Goal: Task Accomplishment & Management: Manage account settings

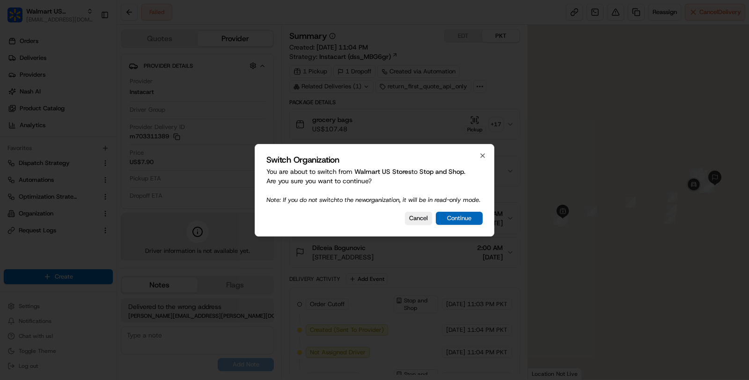
click at [466, 219] on button "Continue" at bounding box center [459, 218] width 47 height 13
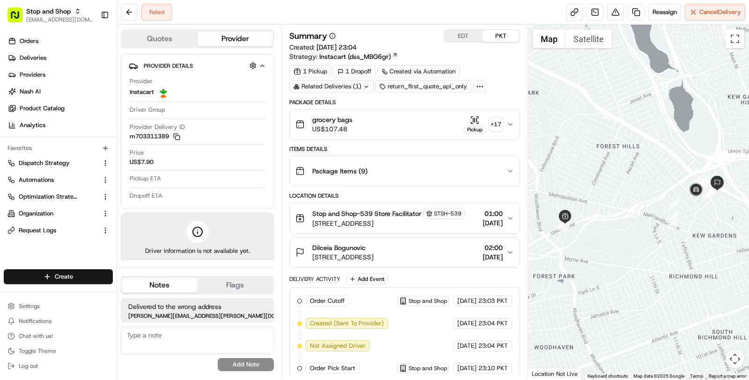
click at [434, 260] on div "Dilceia Bogunovic 1-23 83rd Ave, Queens, NY 11415, US 02:00 22/08/2025" at bounding box center [400, 252] width 211 height 19
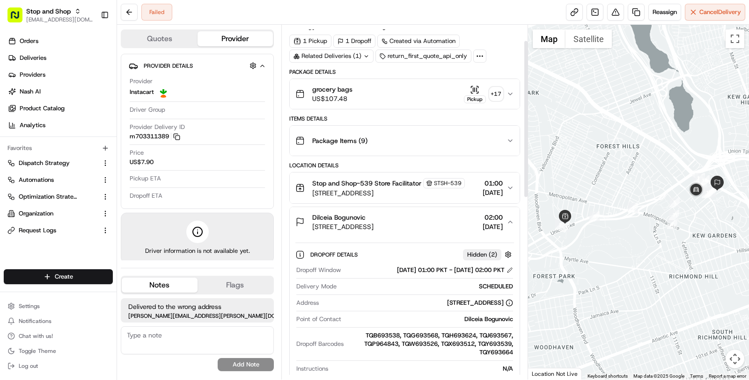
scroll to position [38, 0]
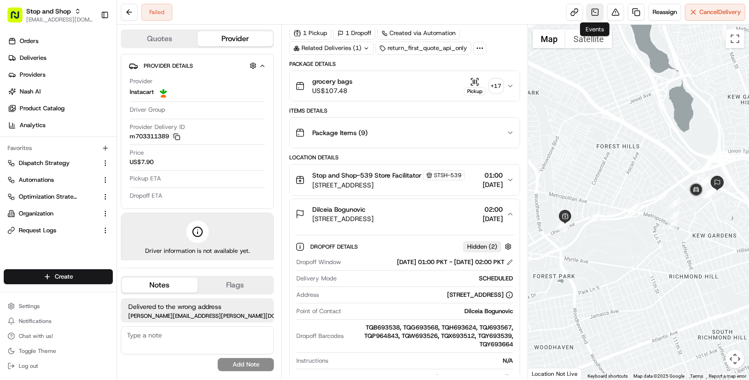
click at [592, 12] on link at bounding box center [594, 12] width 17 height 17
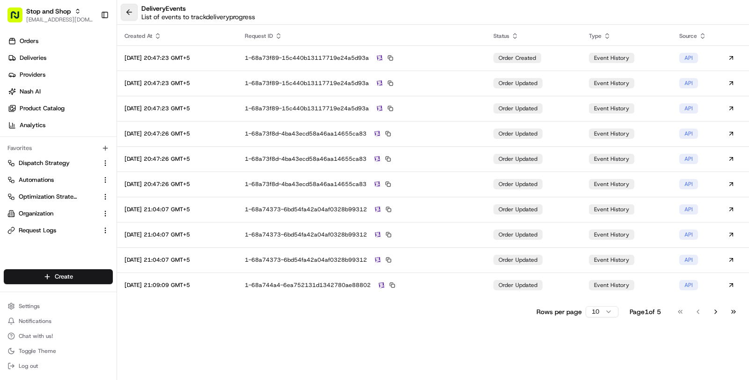
click at [130, 13] on button at bounding box center [129, 12] width 17 height 17
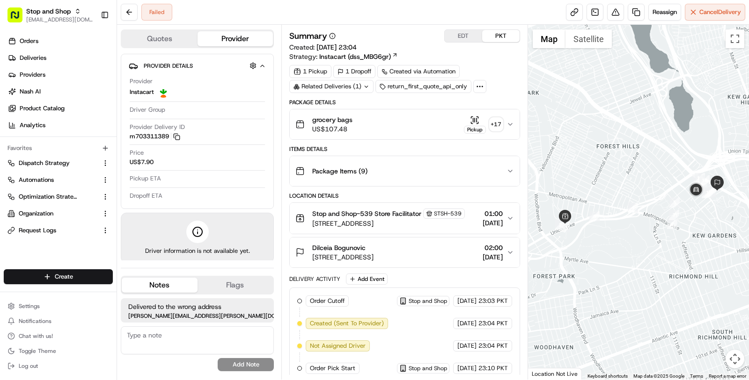
click at [359, 253] on span "Dilceia Bogunovic" at bounding box center [338, 247] width 53 height 9
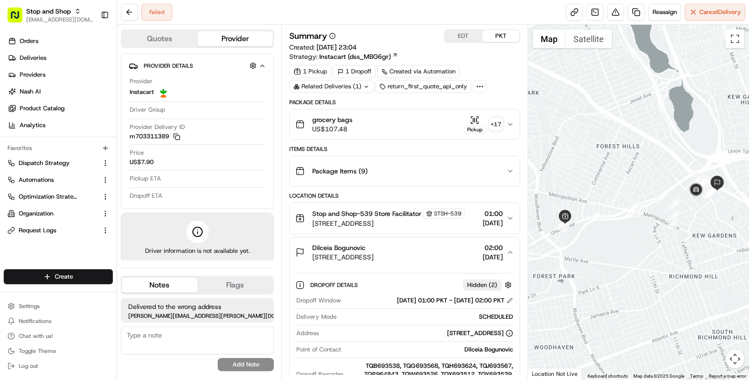
click at [359, 253] on span "Dilceia Bogunovic" at bounding box center [338, 247] width 53 height 9
copy span "Dilceia Bogunovic"
click at [62, 65] on link "Deliveries" at bounding box center [60, 58] width 113 height 15
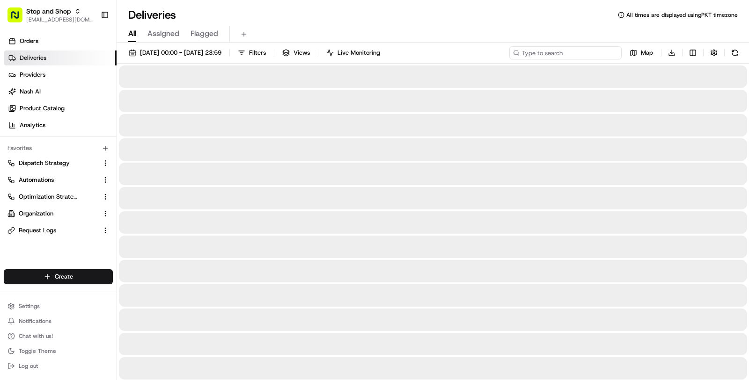
click at [568, 58] on input at bounding box center [565, 52] width 112 height 13
paste input "Dilceia Bogunovic"
type input "Dilceia Bogunovic"
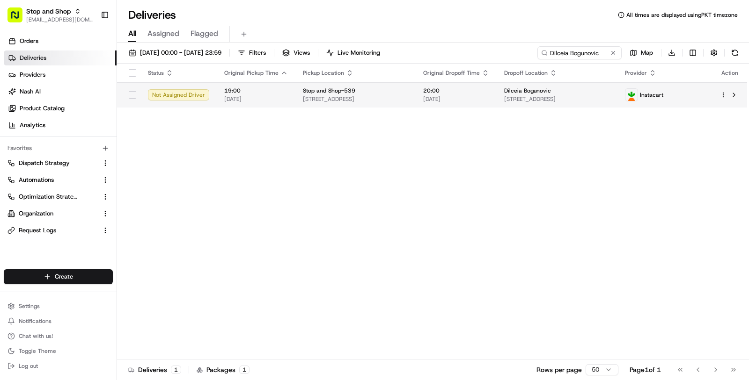
click at [408, 98] on span "8989 Union Tpke, Queens, NY 11385, US" at bounding box center [355, 98] width 105 height 7
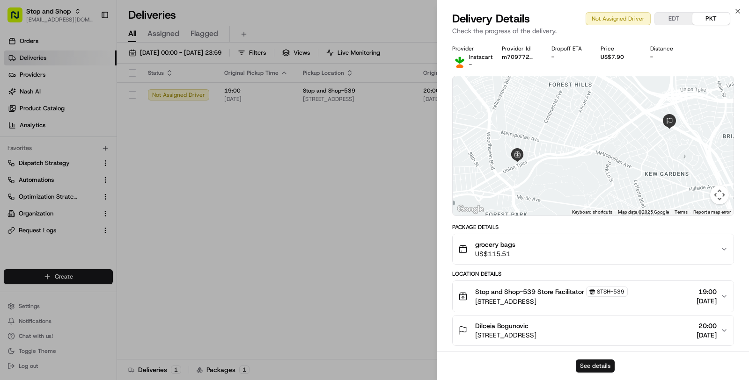
click at [592, 367] on button "See details" at bounding box center [595, 366] width 39 height 13
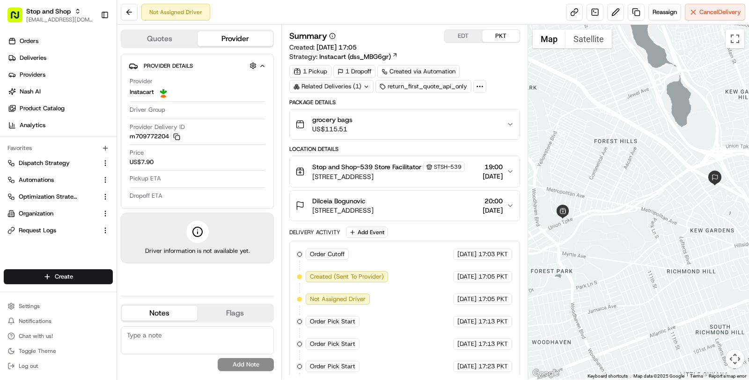
click at [373, 215] on span "1-23 83rd Ave, Kew Gardens, NY 11415, USA" at bounding box center [342, 210] width 61 height 9
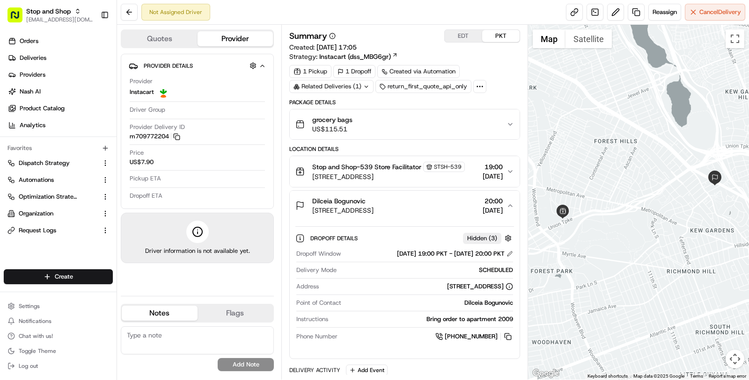
scroll to position [53, 0]
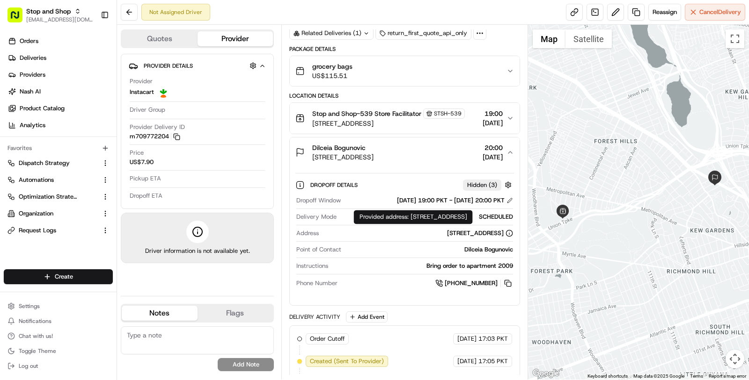
drag, startPoint x: 411, startPoint y: 218, endPoint x: 421, endPoint y: 228, distance: 13.9
click at [421, 224] on div "Provided address: 12510 QUEENS BLVD, Kew Gardens, NY 11415 Provided address: 12…" at bounding box center [413, 217] width 119 height 14
copy div "12510 QUEENS BLVD, Kew Gardens, NY 11415"
drag, startPoint x: 411, startPoint y: 217, endPoint x: 429, endPoint y: 228, distance: 21.3
click at [429, 224] on div "Provided address: 12510 QUEENS BLVD, Kew Gardens, NY 11415 Provided address: 12…" at bounding box center [413, 217] width 119 height 14
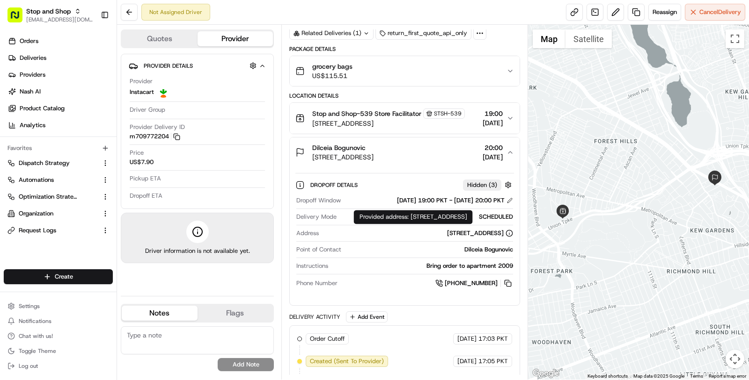
copy div "12510 QUEENS BLVD, Kew Gardens, NY 11415"
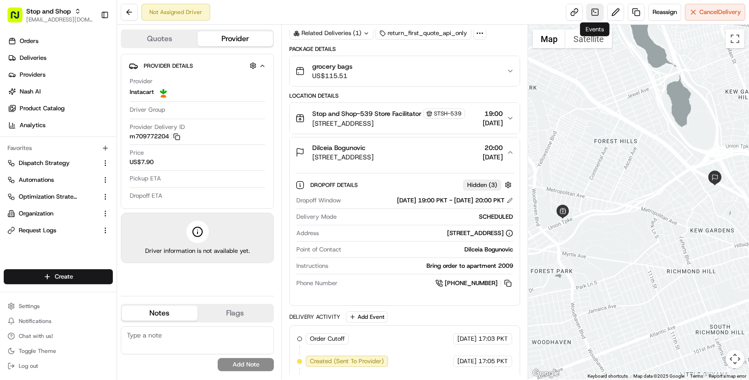
click at [591, 16] on link at bounding box center [594, 12] width 17 height 17
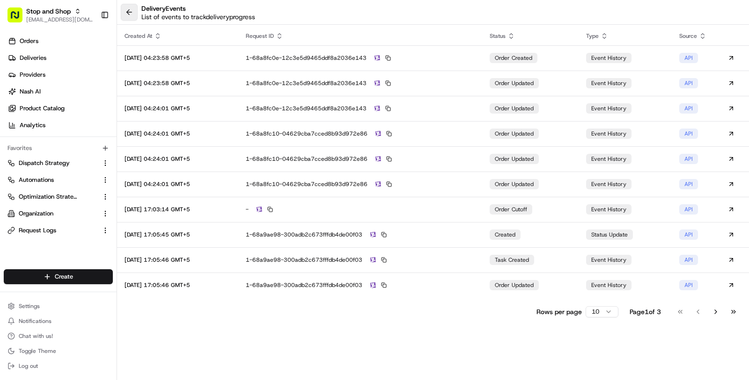
click at [132, 10] on button at bounding box center [129, 12] width 17 height 17
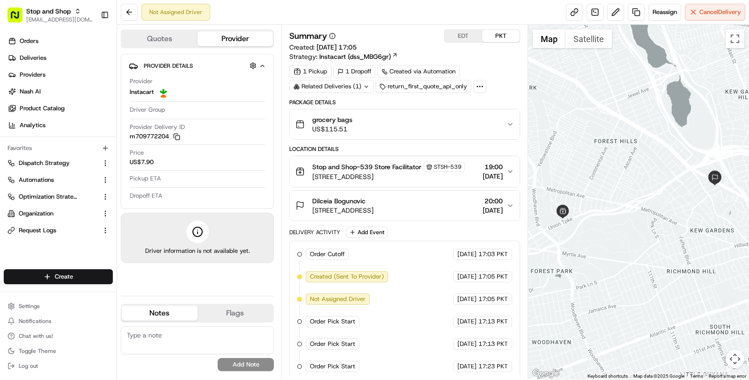
click at [353, 93] on div "Summary EDT PKT Created: 23/08/2025 17:05 Strategy: Instacart (dss_MBG6gr) 1 Pi…" at bounding box center [404, 238] width 231 height 418
click at [353, 87] on div "Related Deliveries (1)" at bounding box center [331, 86] width 84 height 13
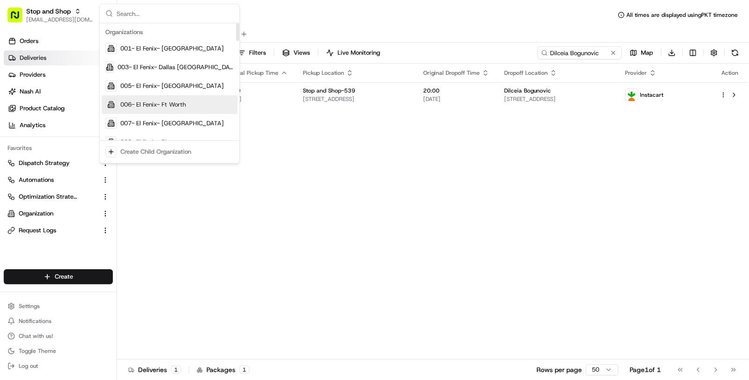
click at [310, 253] on div "Status Original Pickup Time Pickup Location Original Dropoff Time Dropoff Locat…" at bounding box center [432, 212] width 630 height 296
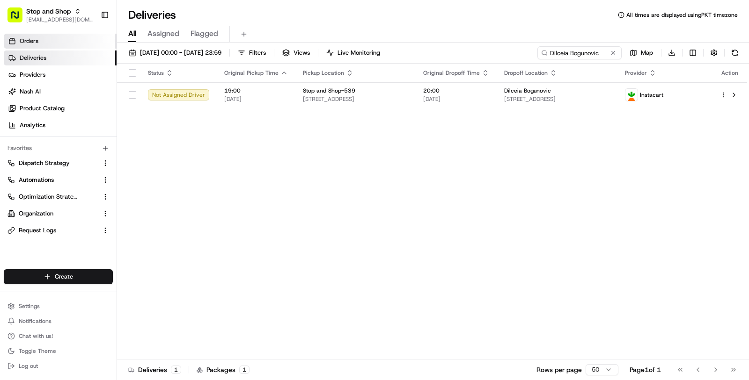
click at [84, 40] on link "Orders" at bounding box center [60, 41] width 113 height 15
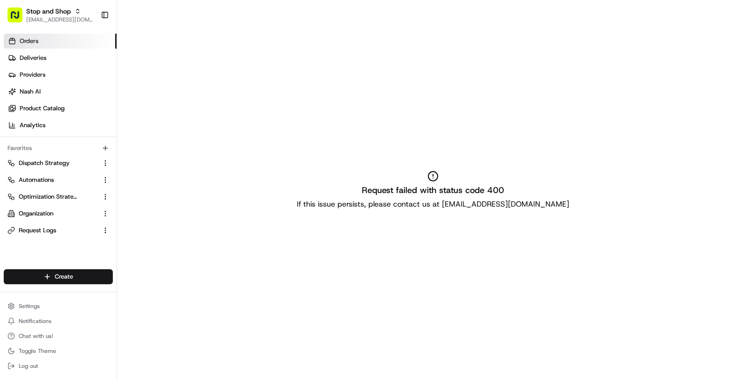
click at [82, 44] on link "Orders" at bounding box center [60, 41] width 113 height 15
click at [46, 13] on span "Stop and Shop" at bounding box center [48, 11] width 44 height 9
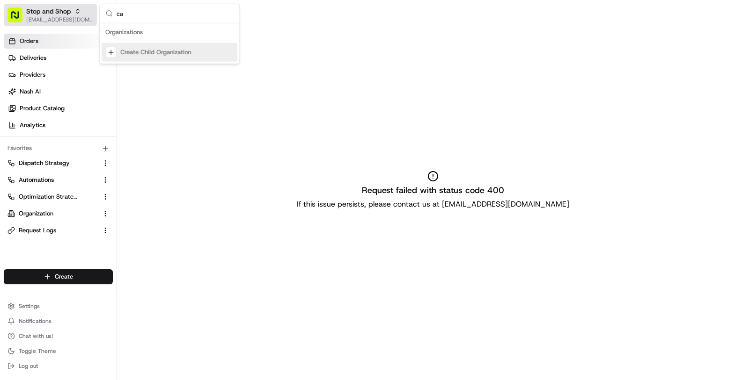
type input "c"
type input "="
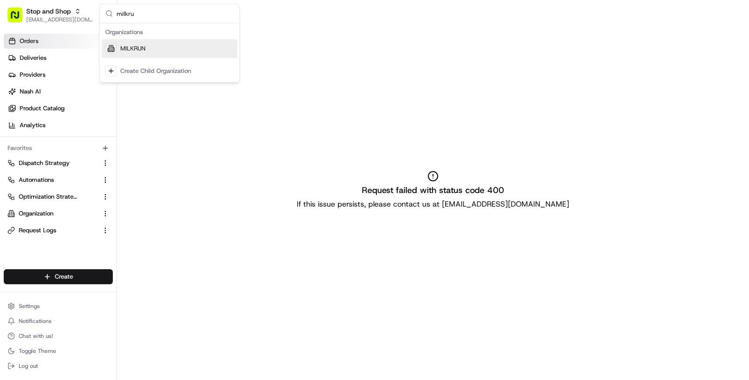
type input "milkru"
click at [129, 43] on div "MILKRUN" at bounding box center [170, 48] width 136 height 19
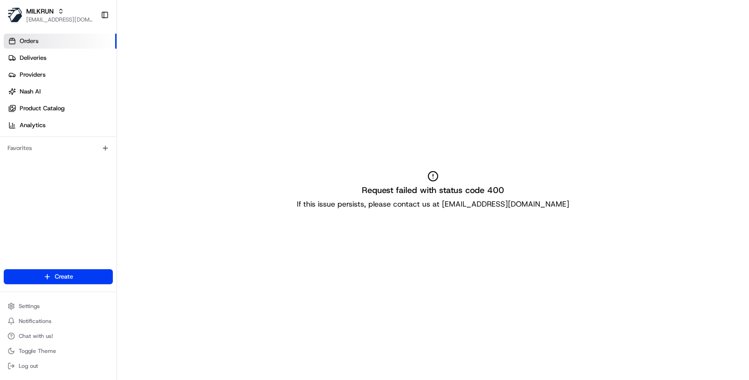
click at [67, 44] on link "Orders" at bounding box center [60, 41] width 113 height 15
click at [80, 58] on link "Deliveries" at bounding box center [60, 58] width 113 height 15
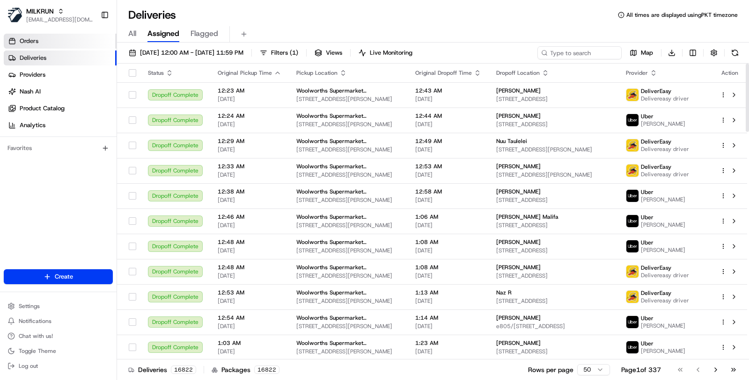
click at [70, 34] on link "Orders" at bounding box center [60, 41] width 113 height 15
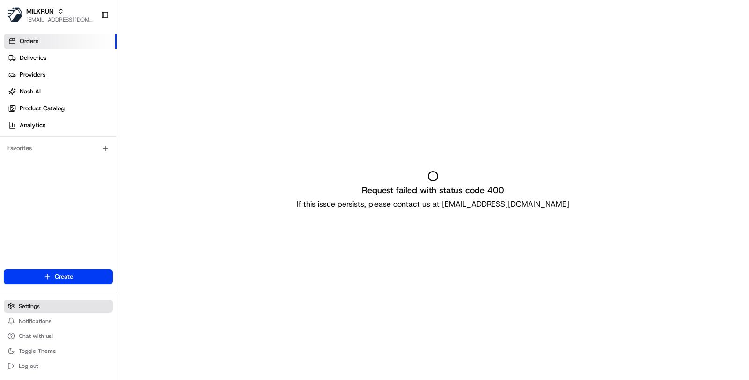
click at [64, 305] on button "Settings" at bounding box center [58, 306] width 109 height 13
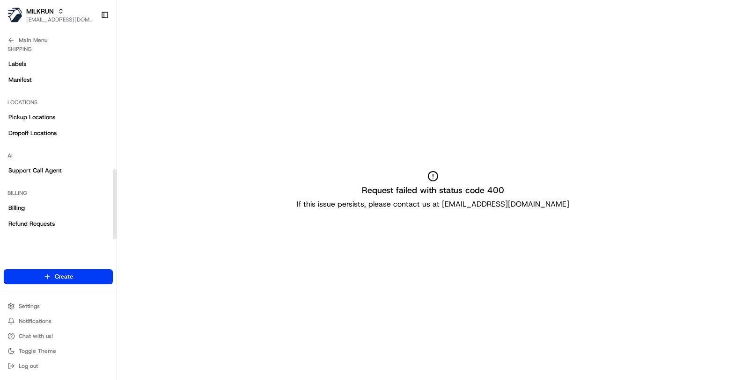
scroll to position [334, 0]
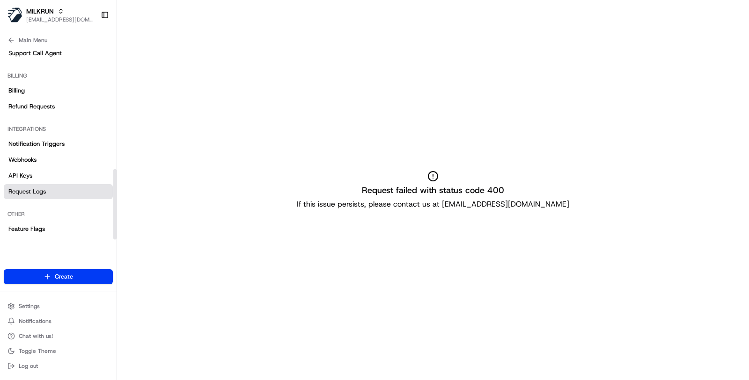
click at [72, 185] on link "Request Logs" at bounding box center [58, 191] width 109 height 15
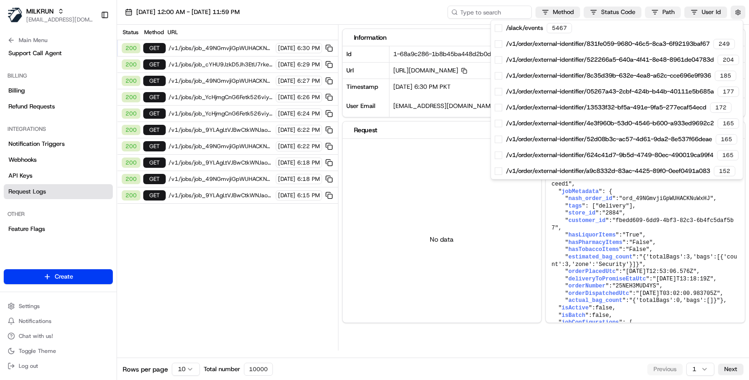
click at [655, 8] on html "MILKRUN [EMAIL_ADDRESS][DOMAIN_NAME] Toggle Sidebar Orders Deliveries Providers…" at bounding box center [374, 190] width 749 height 380
click at [573, 13] on html "MILKRUN masood@usenash.com Toggle Sidebar Orders Deliveries Providers Nash AI P…" at bounding box center [374, 190] width 749 height 380
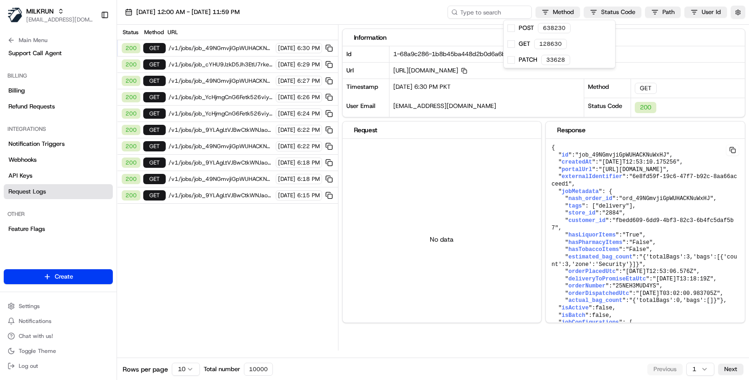
click at [573, 13] on html "MILKRUN masood@usenash.com Toggle Sidebar Orders Deliveries Providers Nash AI P…" at bounding box center [374, 190] width 749 height 380
click at [562, 29] on div "638230" at bounding box center [554, 28] width 33 height 10
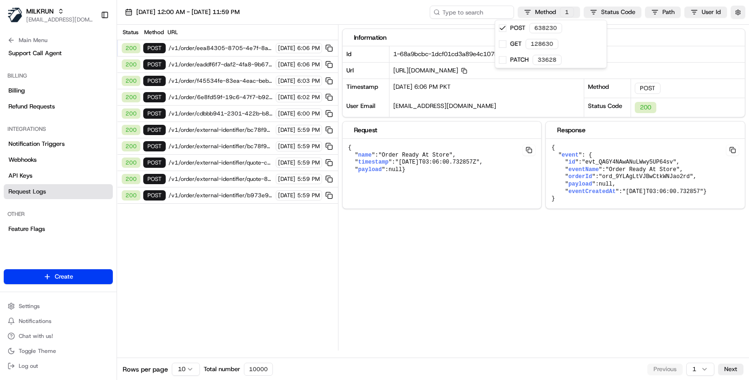
click at [248, 187] on html "MILKRUN masood@usenash.com Toggle Sidebar Orders Deliveries Providers Nash AI P…" at bounding box center [374, 190] width 749 height 380
click at [186, 368] on html "MILKRUN masood@usenash.com Toggle Sidebar Orders Deliveries Providers Nash AI P…" at bounding box center [374, 190] width 749 height 380
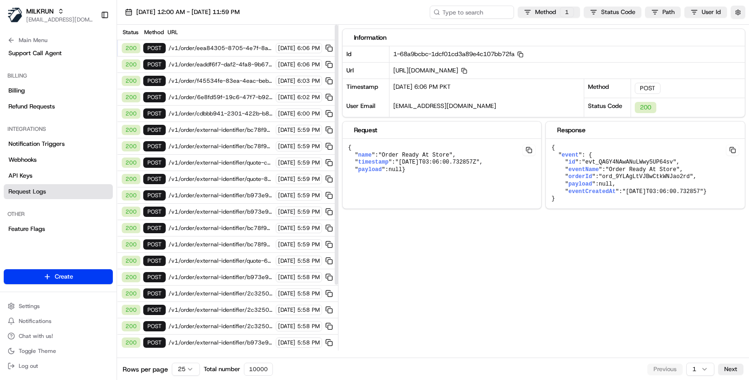
click at [237, 77] on span "/v1/order/f45534fe-83ea-4eac-beba-17e0b11ba31b/events" at bounding box center [220, 80] width 104 height 7
click at [235, 99] on div "200 POST /v1/order/6e8fd59f-19c6-47f7-b92c-8aa66acceed1/events 23/08/2025 6:02 …" at bounding box center [227, 97] width 221 height 16
click at [235, 132] on div "200 POST /v1/order/external-identifier/bc78f927-4128-4559-9cc8-7245e9433b28 23/…" at bounding box center [227, 130] width 221 height 16
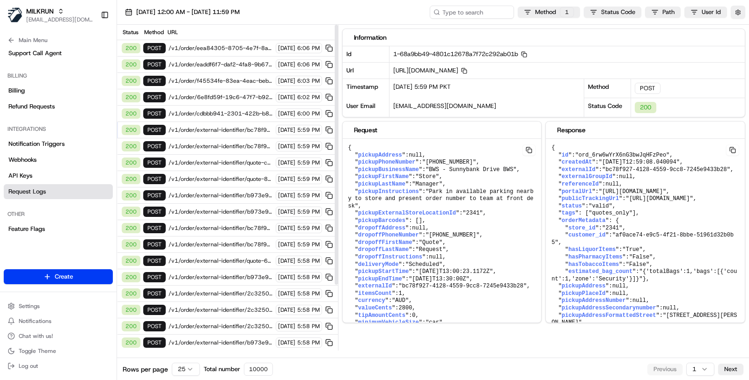
scroll to position [82, 0]
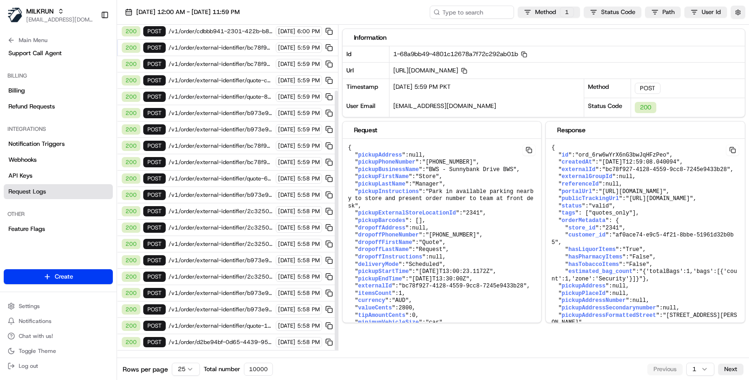
click at [236, 206] on div "200 POST /v1/order/external-identifier/2c3250b1-29e5-4940-8406-ac8b9c1f6285 23/…" at bounding box center [227, 212] width 221 height 16
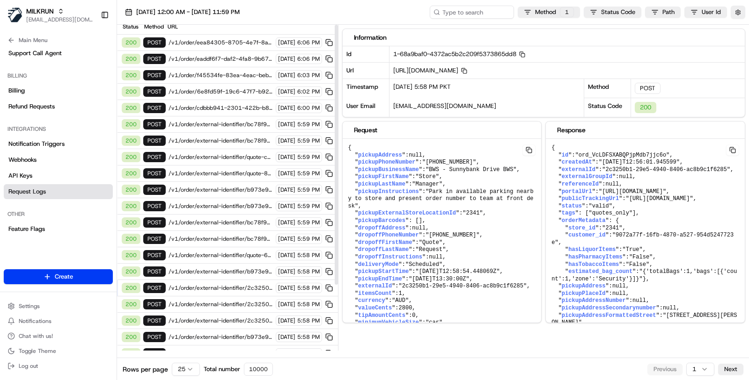
scroll to position [0, 0]
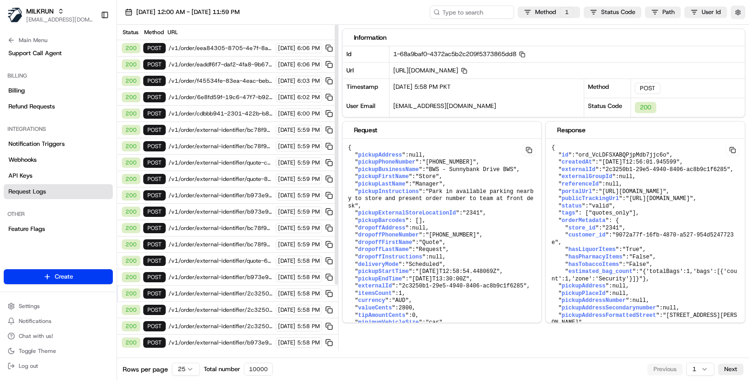
click at [246, 48] on span "/v1/order/eea84305-8705-4e7f-8a24-ee94cf463269/events" at bounding box center [220, 47] width 104 height 7
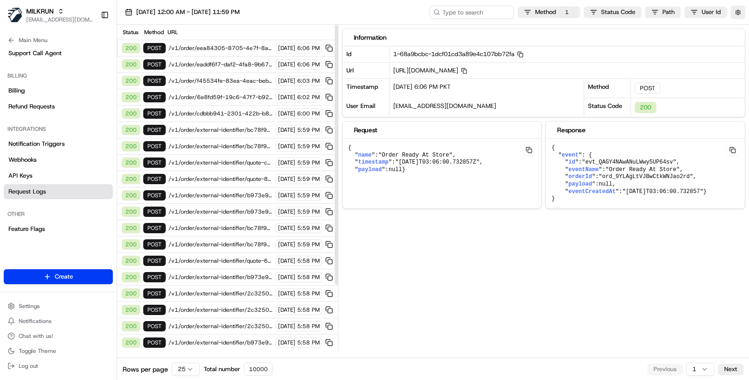
click at [246, 66] on span "/v1/order/eaddf6f7-daf2-4fa8-9b67-b20e2c2c32ff/events" at bounding box center [220, 64] width 104 height 7
click at [246, 78] on span "/v1/order/f45534fe-83ea-4eac-beba-17e0b11ba31b/events" at bounding box center [220, 80] width 104 height 7
click at [246, 94] on span "/v1/order/6e8fd59f-19c6-47f7-b92c-8aa66acceed1/events" at bounding box center [220, 97] width 104 height 7
click at [245, 110] on span "/v1/order/cdbbb941-2301-422b-b851-8156e3199e0e/events" at bounding box center [220, 113] width 104 height 7
click at [244, 127] on span "/v1/order/external-identifier/bc78f927-4128-4559-9cc8-7245e9433b28" at bounding box center [220, 129] width 104 height 7
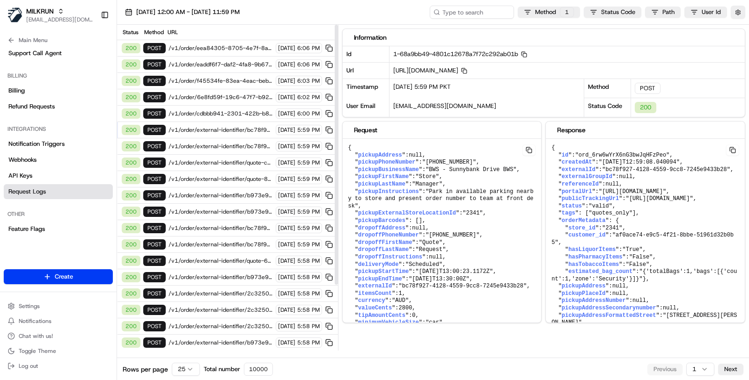
click at [248, 50] on span "/v1/order/eea84305-8705-4e7f-8a24-ee94cf463269/events" at bounding box center [220, 47] width 104 height 7
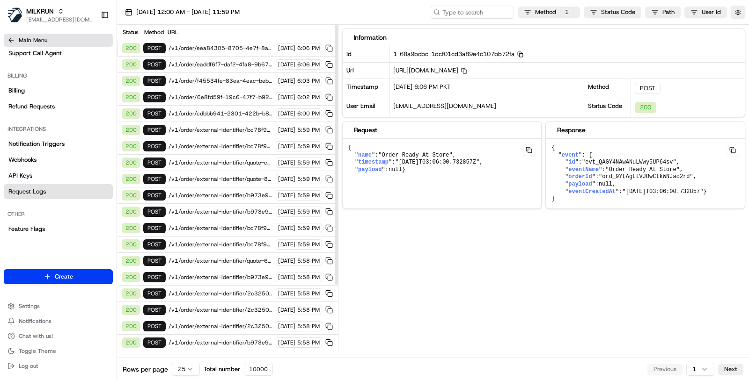
click at [59, 43] on button "Main Menu" at bounding box center [58, 40] width 109 height 13
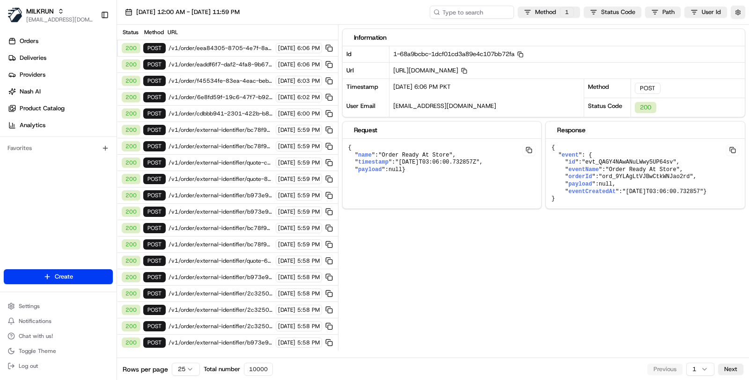
click at [59, 43] on link "Orders" at bounding box center [60, 41] width 113 height 15
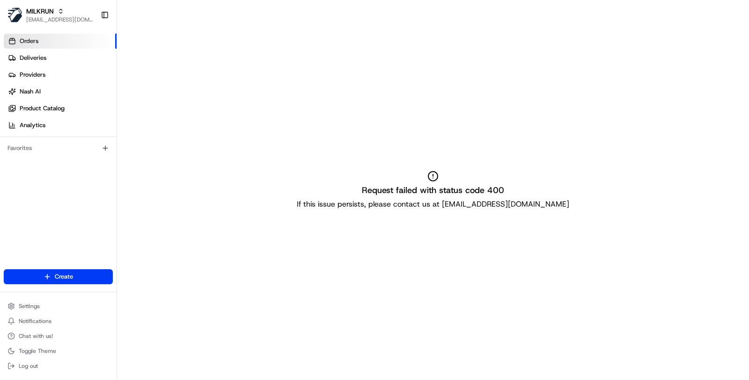
click at [59, 43] on link "Orders" at bounding box center [60, 41] width 113 height 15
click at [60, 55] on link "Deliveries" at bounding box center [60, 58] width 113 height 15
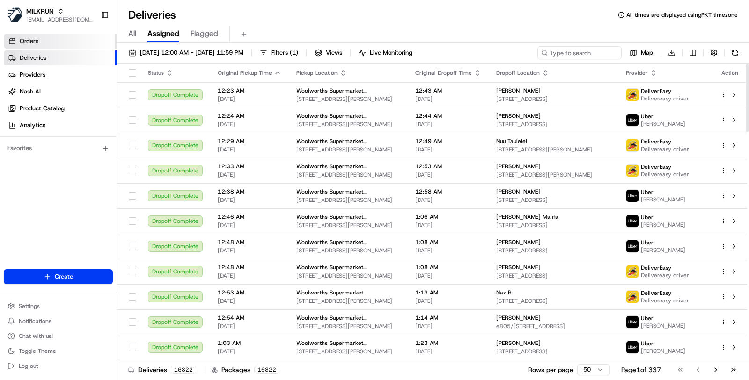
click at [58, 36] on link "Orders" at bounding box center [60, 41] width 113 height 15
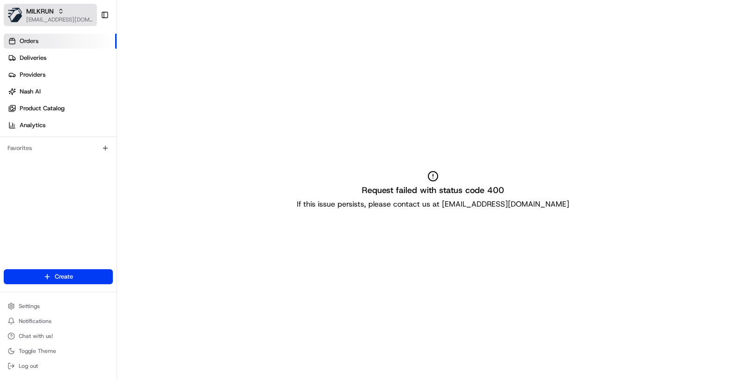
click at [35, 14] on span "MILKRUN" at bounding box center [40, 11] width 28 height 9
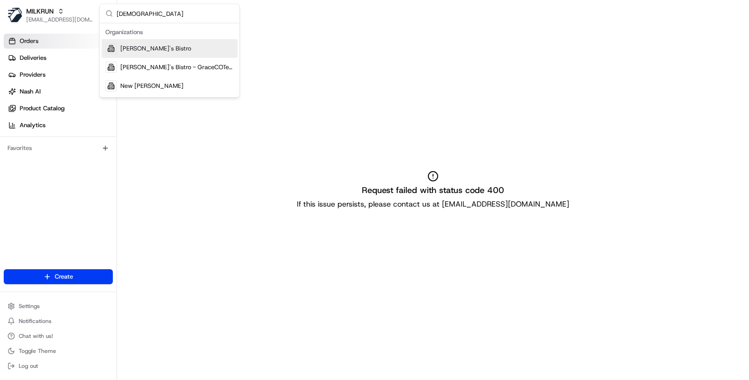
type input "kisha"
click at [173, 49] on div "[PERSON_NAME]'s Bistro" at bounding box center [170, 48] width 136 height 19
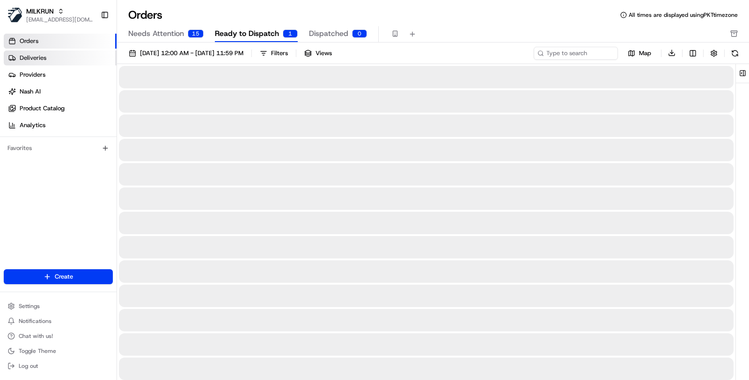
click at [89, 55] on link "Deliveries" at bounding box center [60, 58] width 113 height 15
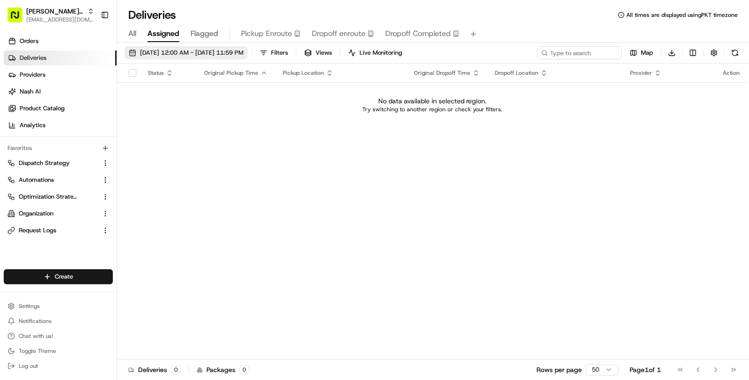
click at [248, 57] on button "08/23/2025 12:00 AM - 08/23/2025 11:59 PM" at bounding box center [185, 52] width 123 height 13
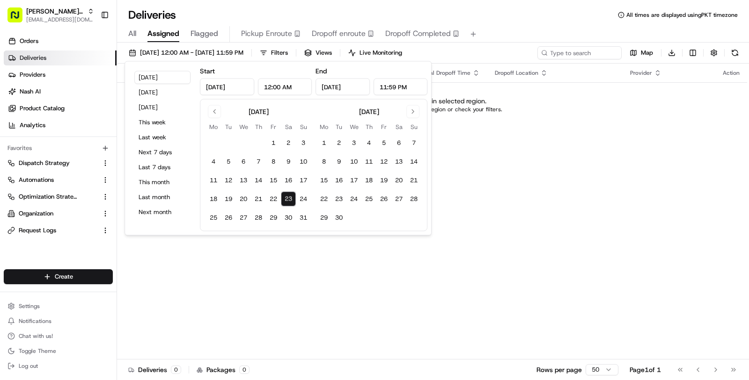
click at [266, 148] on td "1" at bounding box center [273, 143] width 15 height 15
click at [246, 192] on button "20" at bounding box center [243, 199] width 15 height 15
type input "Aug 20, 2025"
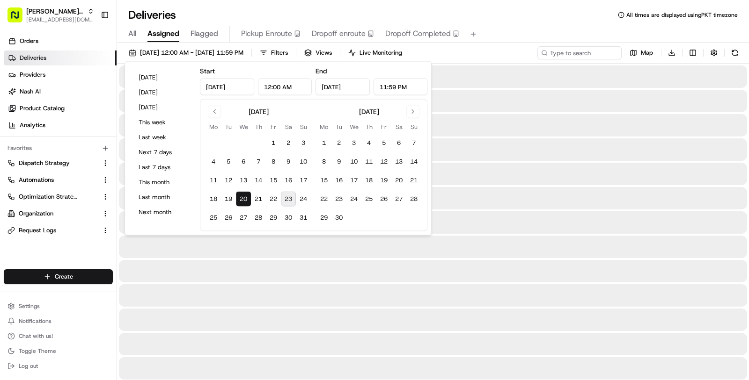
click at [294, 201] on button "23" at bounding box center [288, 199] width 15 height 15
type input "Aug 23, 2025"
click at [312, 288] on div at bounding box center [433, 296] width 628 height 22
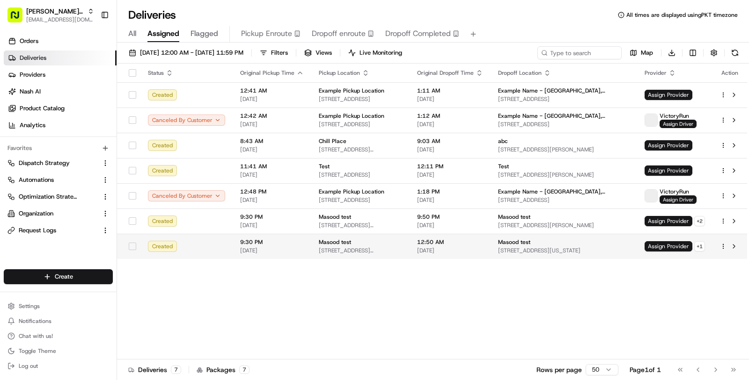
click at [435, 250] on td "12:50 AM 08/23/2025" at bounding box center [449, 246] width 81 height 25
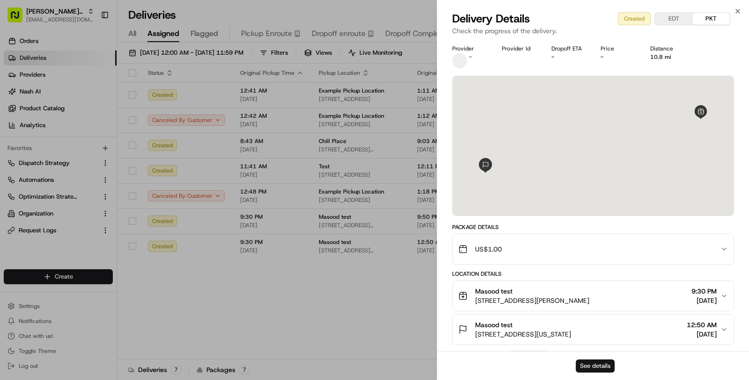
click at [585, 360] on button "See details" at bounding box center [595, 366] width 39 height 13
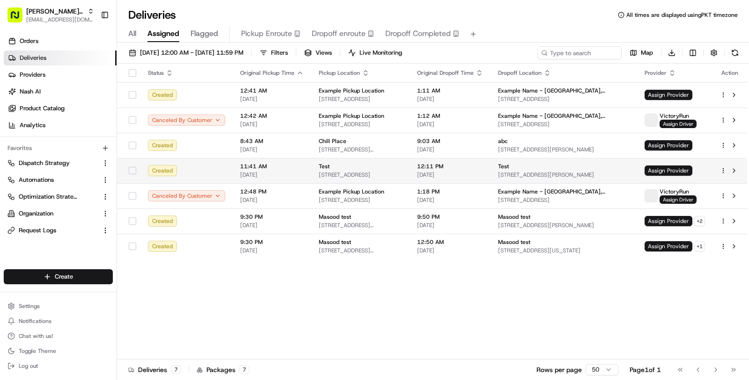
click at [409, 161] on td "Test 231 Parkside Dr, Palo Alto, CA 94306, USA" at bounding box center [360, 170] width 98 height 25
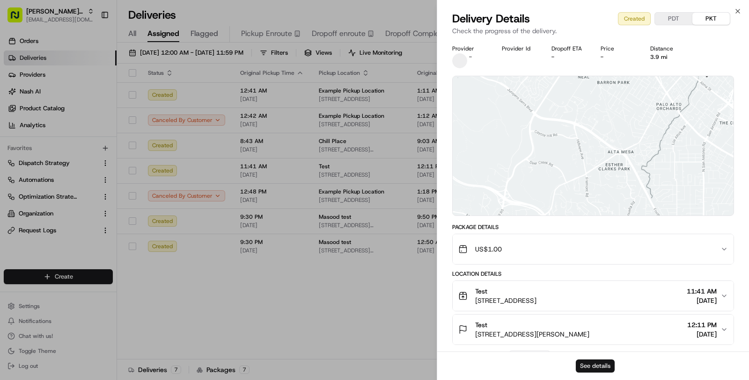
click at [584, 368] on button "See details" at bounding box center [595, 366] width 39 height 13
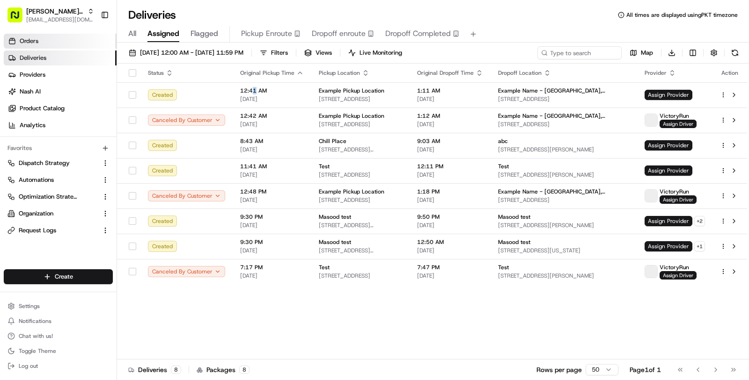
click at [78, 43] on link "Orders" at bounding box center [60, 41] width 113 height 15
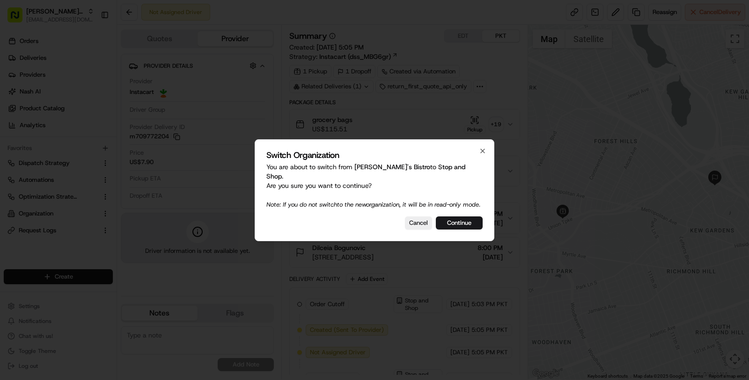
drag, startPoint x: 408, startPoint y: 226, endPoint x: 424, endPoint y: 208, distance: 24.8
click at [408, 226] on button "Cancel" at bounding box center [418, 223] width 27 height 13
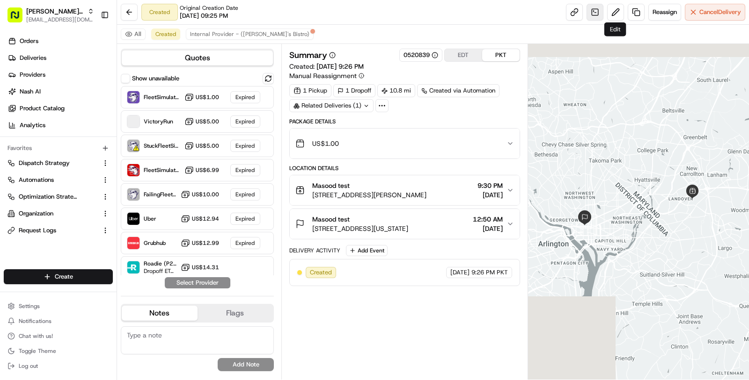
click at [587, 16] on link at bounding box center [594, 12] width 17 height 17
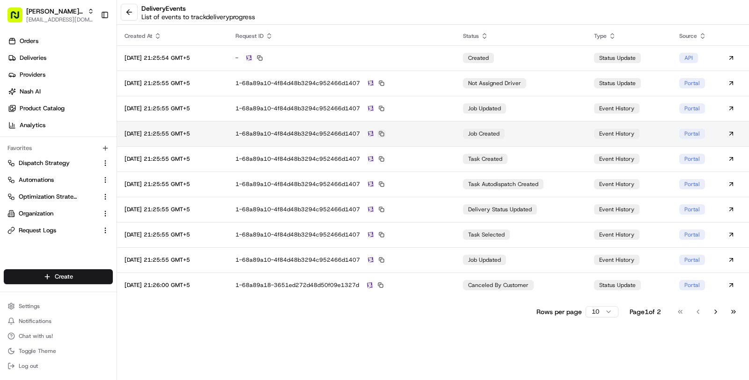
click at [386, 135] on button at bounding box center [381, 134] width 8 height 8
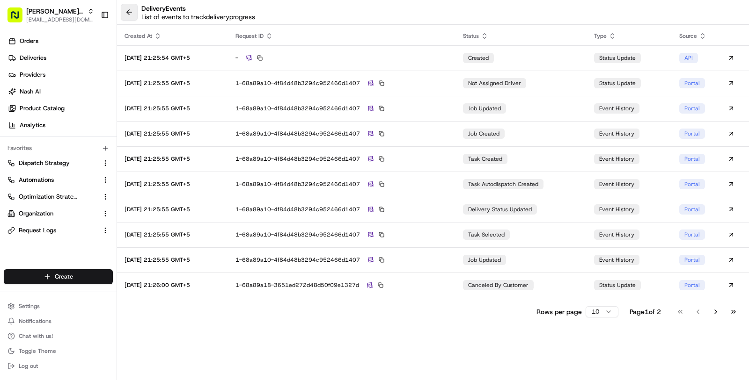
click at [127, 17] on button at bounding box center [129, 12] width 17 height 17
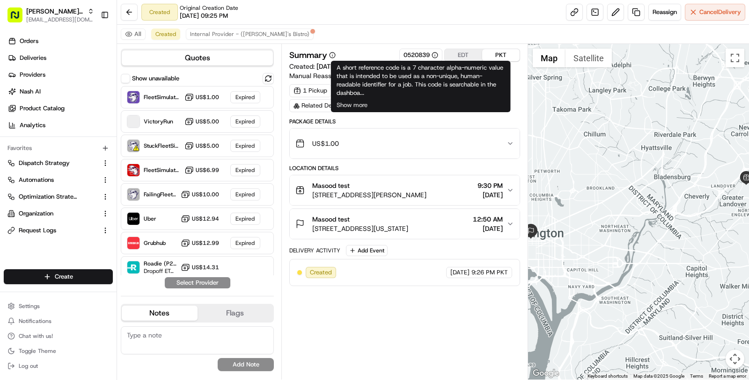
click at [320, 104] on div "Related Deliveries (1)" at bounding box center [331, 105] width 84 height 13
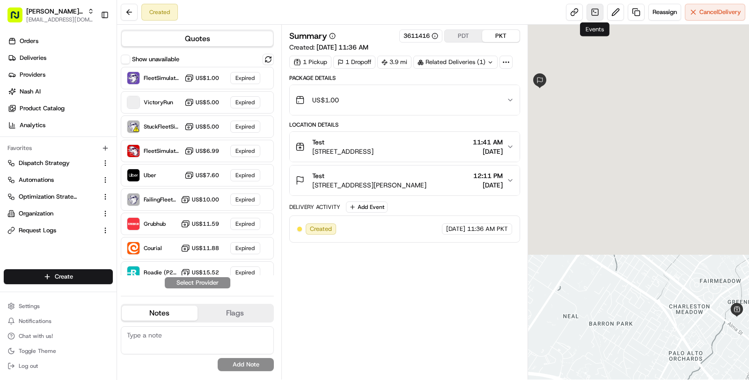
click at [597, 10] on link at bounding box center [594, 12] width 17 height 17
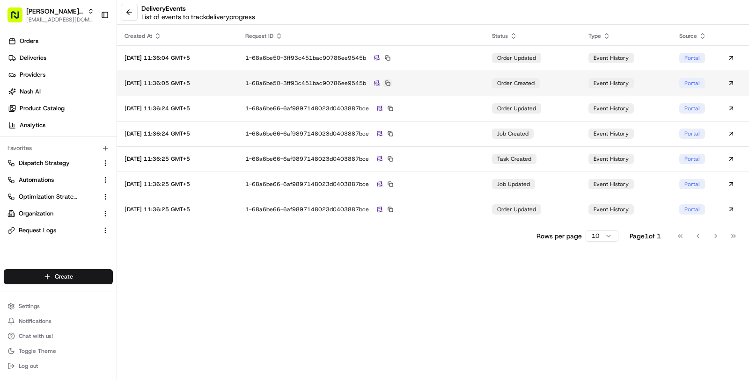
click at [392, 84] on button at bounding box center [387, 83] width 8 height 8
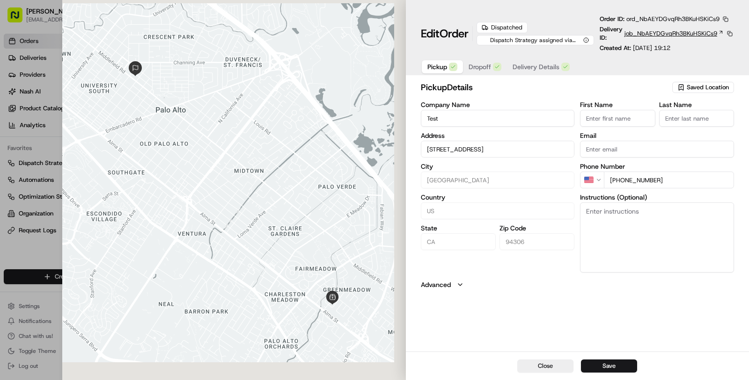
click at [643, 31] on span "job_NbAEYDGvqRh3BKuHSKiCs9" at bounding box center [670, 33] width 93 height 8
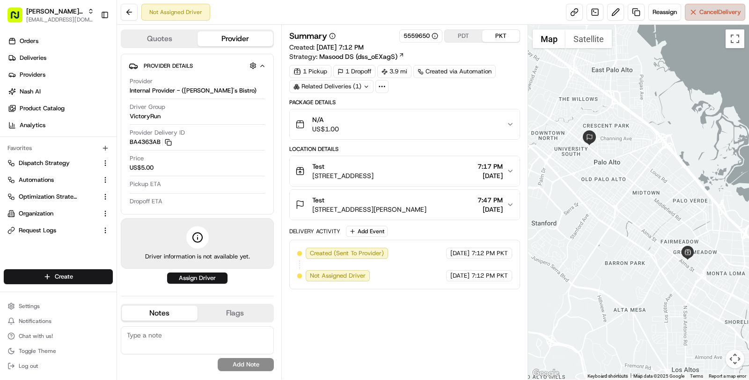
click at [701, 7] on button "Cancel Delivery" at bounding box center [715, 12] width 60 height 17
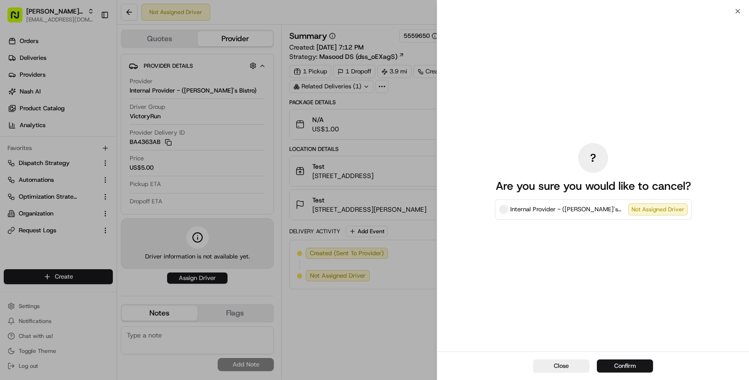
click at [618, 369] on button "Confirm" at bounding box center [625, 366] width 56 height 13
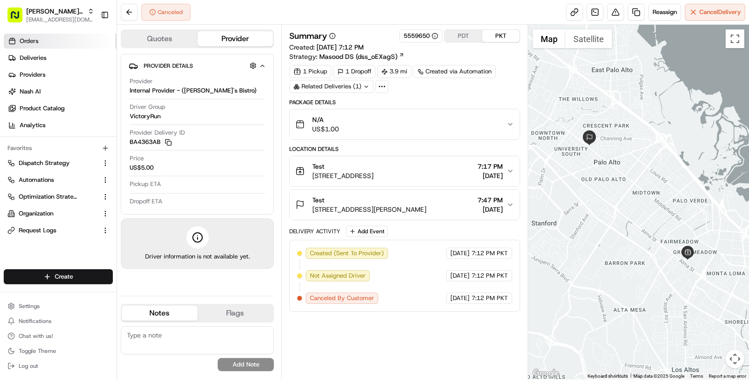
click at [37, 37] on span "Orders" at bounding box center [29, 41] width 19 height 8
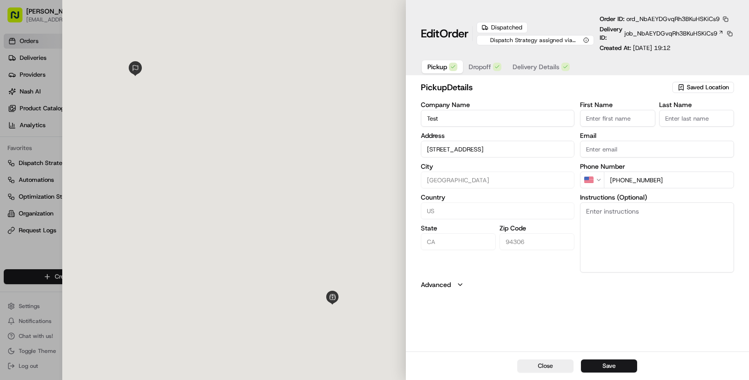
type input "+1"
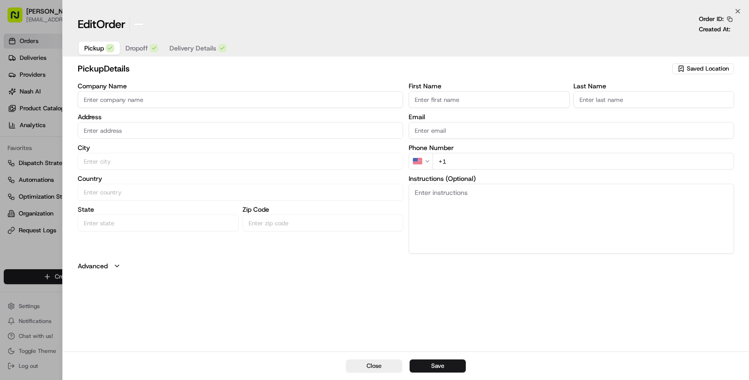
click at [37, 37] on div at bounding box center [374, 190] width 749 height 380
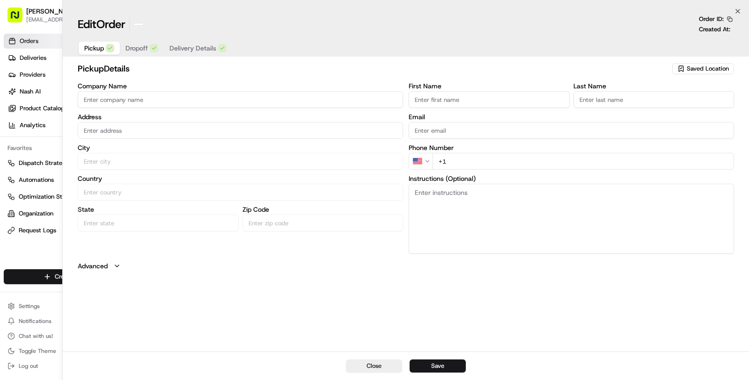
click at [37, 37] on html "Kisha's Bistro masood@usenash.com Toggle Sidebar Orders Deliveries Providers Na…" at bounding box center [374, 190] width 749 height 380
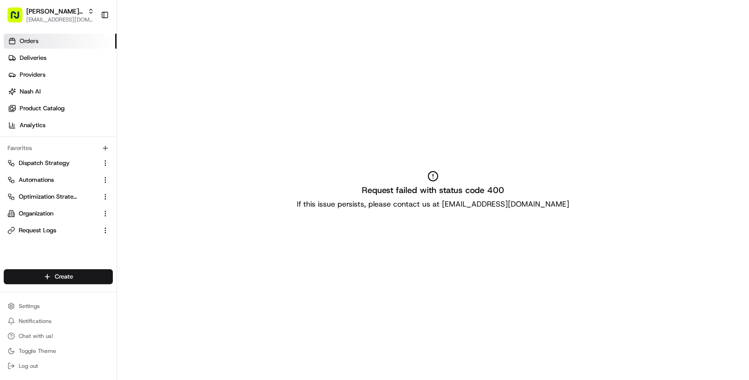
click at [37, 37] on span "Orders" at bounding box center [29, 41] width 19 height 8
click at [57, 41] on link "Orders" at bounding box center [60, 41] width 113 height 15
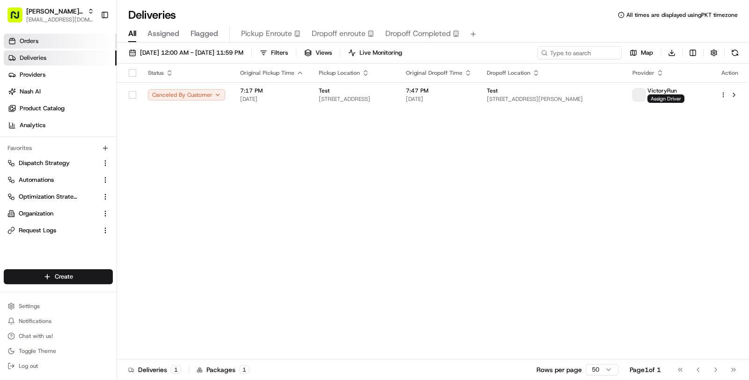
click at [6, 37] on link "Orders" at bounding box center [60, 41] width 113 height 15
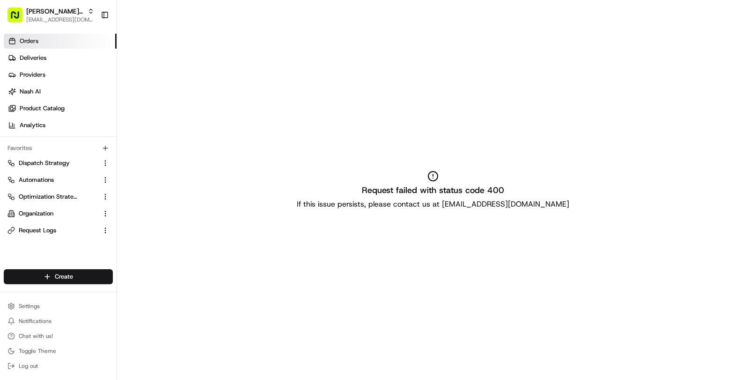
click at [22, 37] on span "Orders" at bounding box center [29, 41] width 19 height 8
click at [26, 57] on span "Deliveries" at bounding box center [33, 58] width 27 height 8
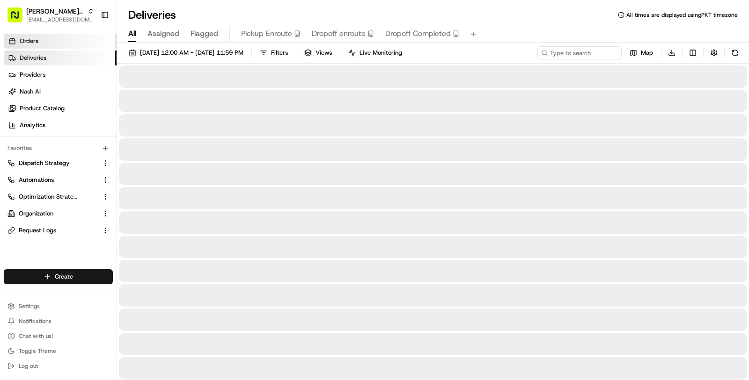
click at [27, 40] on span "Orders" at bounding box center [29, 41] width 19 height 8
